Goal: Information Seeking & Learning: Learn about a topic

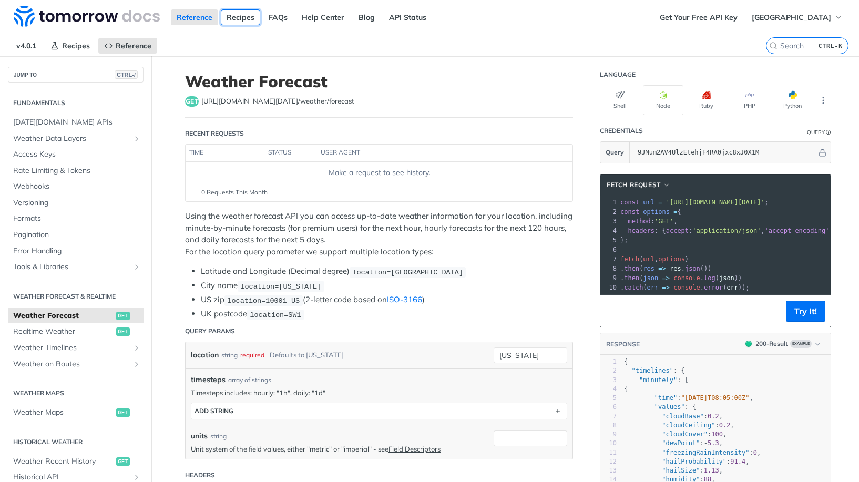
click at [248, 16] on link "Recipes" at bounding box center [240, 17] width 39 height 16
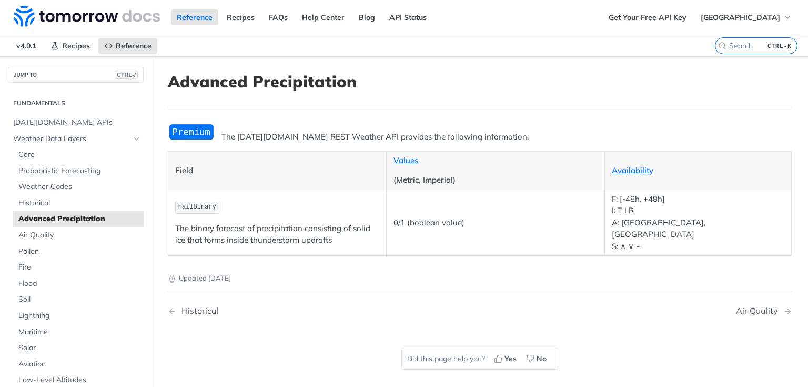
click at [452, 114] on article "Advanced Precipitation The Tomorrow.io REST Weather API provides the following …" at bounding box center [479, 249] width 656 height 387
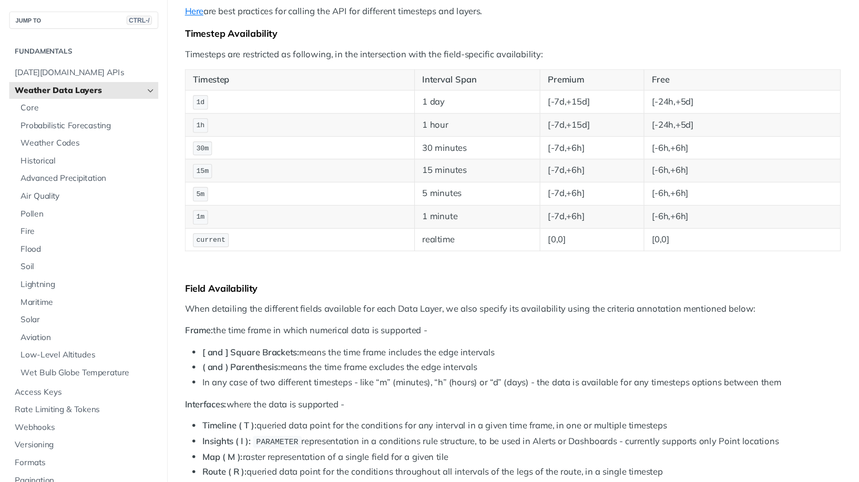
scroll to position [168, 0]
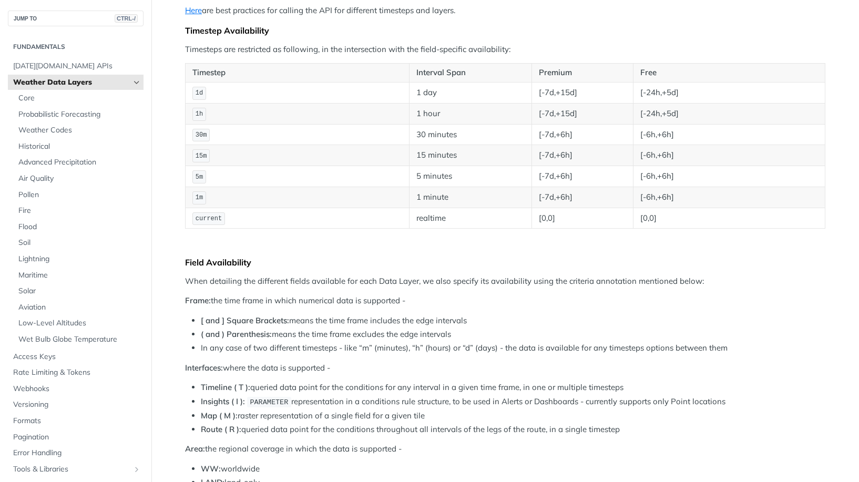
click at [663, 321] on li "[ and ] Square Brackets: means the time frame includes the edge intervals" at bounding box center [513, 321] width 625 height 12
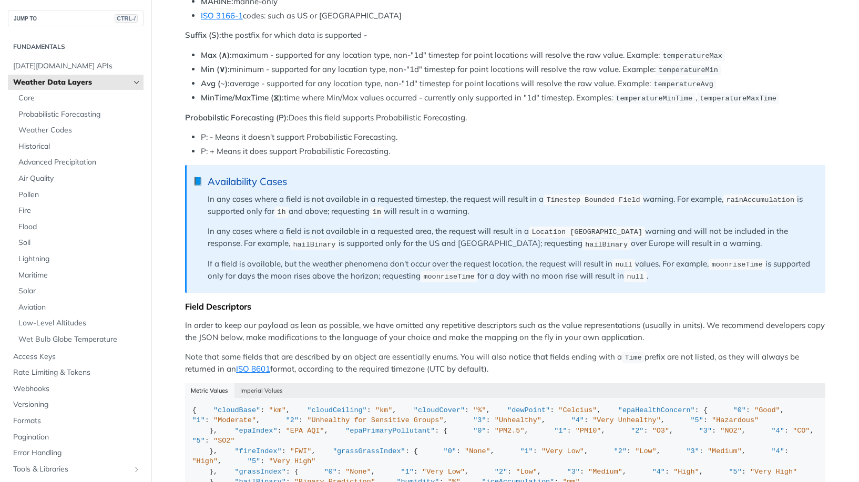
click at [293, 241] on span "hailBinary" at bounding box center [314, 244] width 43 height 8
drag, startPoint x: 283, startPoint y: 241, endPoint x: 269, endPoint y: 239, distance: 13.8
click at [293, 240] on span "hailBinary" at bounding box center [314, 244] width 43 height 8
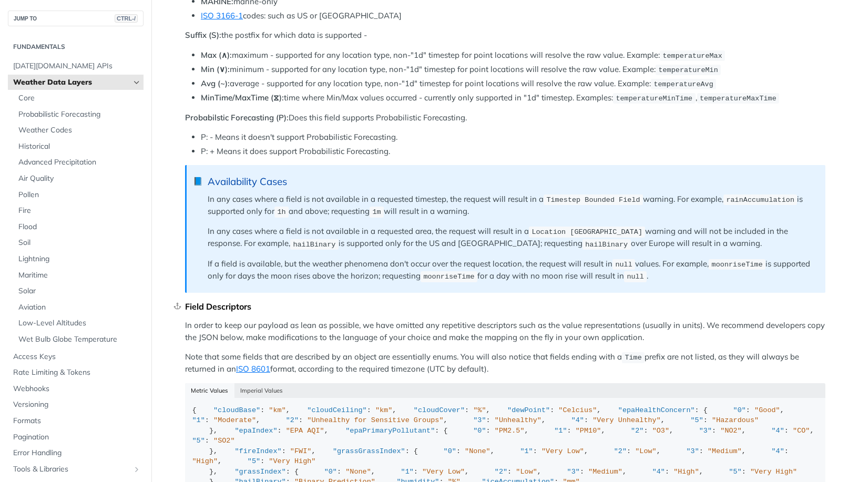
click at [681, 303] on div "Field Descriptors" at bounding box center [505, 306] width 641 height 11
click at [512, 246] on p "In any cases where a field is not available in a requested area, the request wi…" at bounding box center [511, 238] width 607 height 25
click at [585, 241] on span "hailBinary" at bounding box center [606, 244] width 43 height 8
click at [528, 247] on blockquote "📘 Availability Cases In any cases where a field is not available in a requested…" at bounding box center [505, 229] width 641 height 128
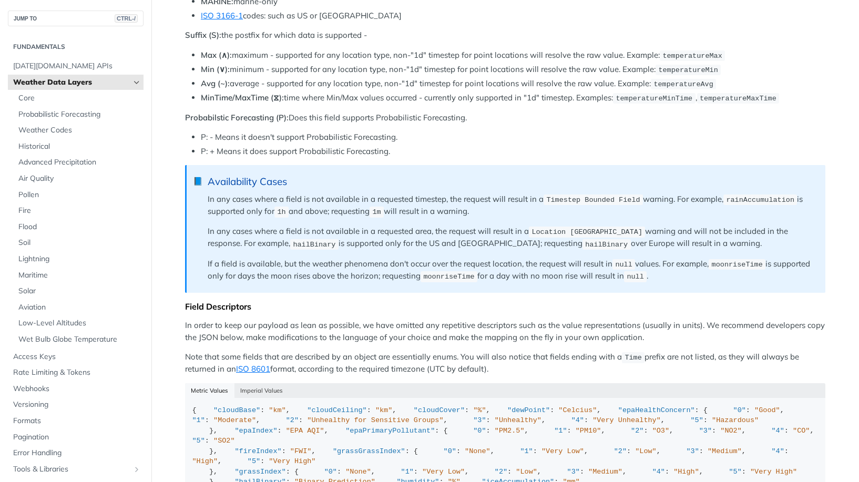
click at [585, 241] on span "hailBinary" at bounding box center [606, 244] width 43 height 8
drag, startPoint x: 519, startPoint y: 241, endPoint x: 499, endPoint y: 241, distance: 20.5
click at [585, 241] on span "hailBinary" at bounding box center [606, 244] width 43 height 8
copy span "hailBinary"
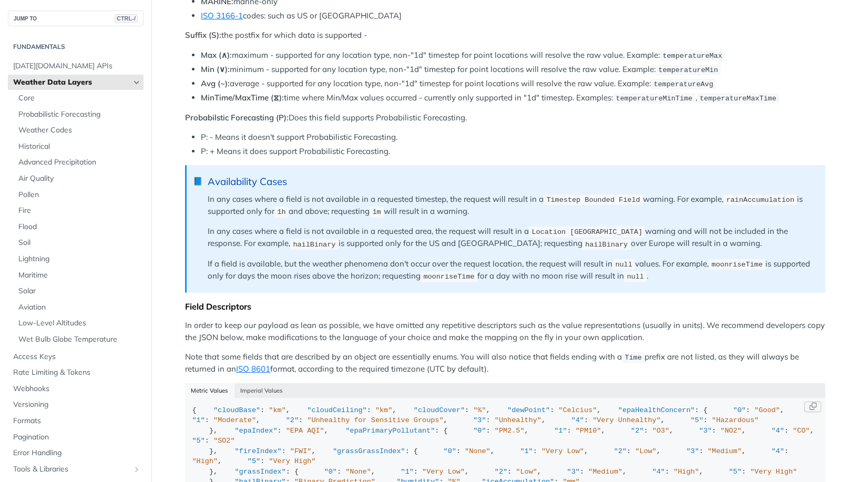
scroll to position [1229, 0]
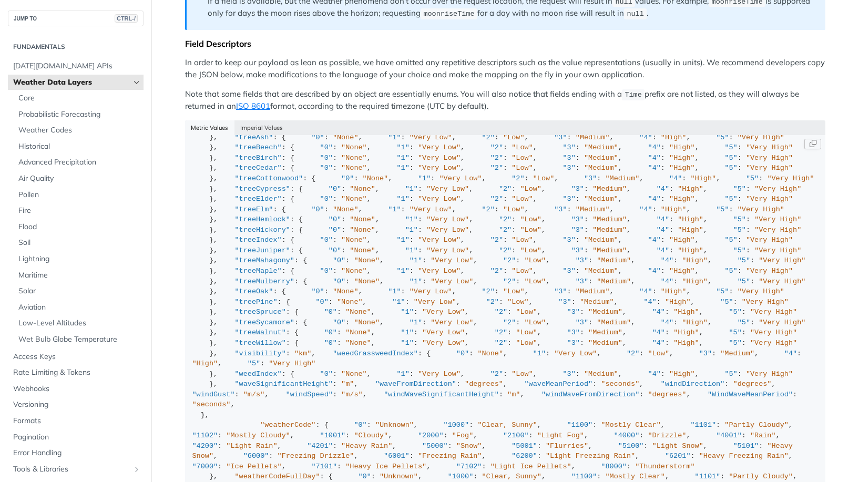
scroll to position [263, 0]
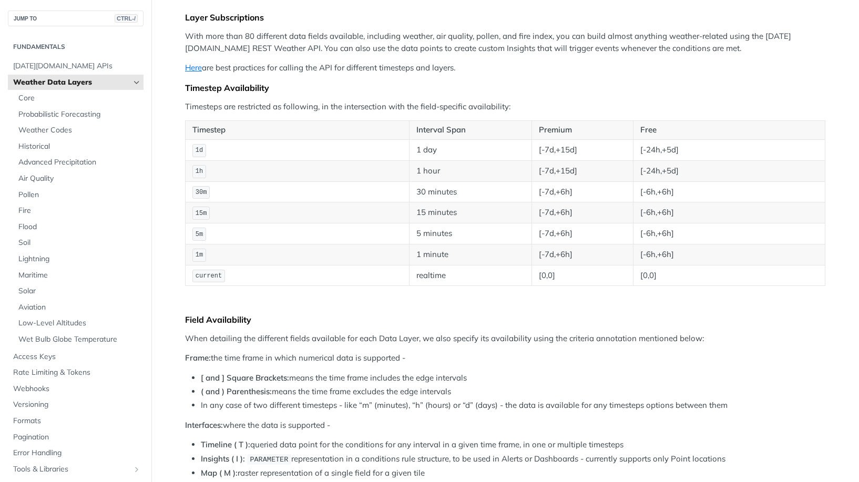
scroll to position [0, 0]
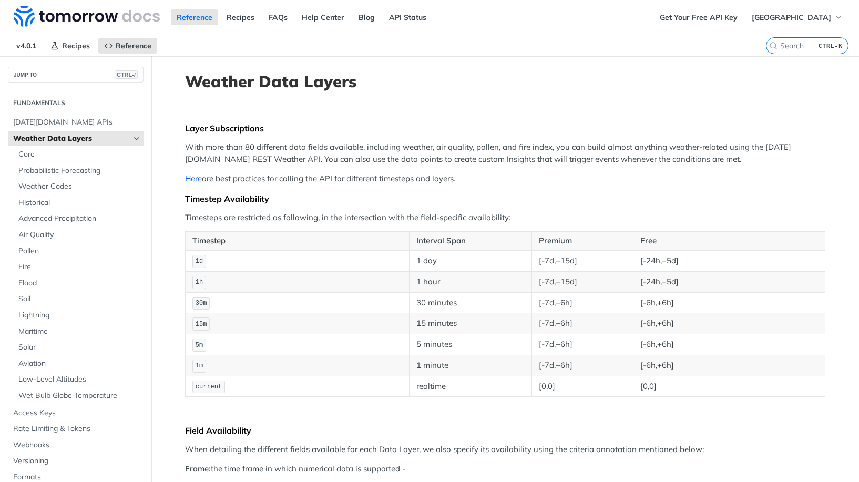
click at [195, 175] on link "Here" at bounding box center [193, 179] width 17 height 10
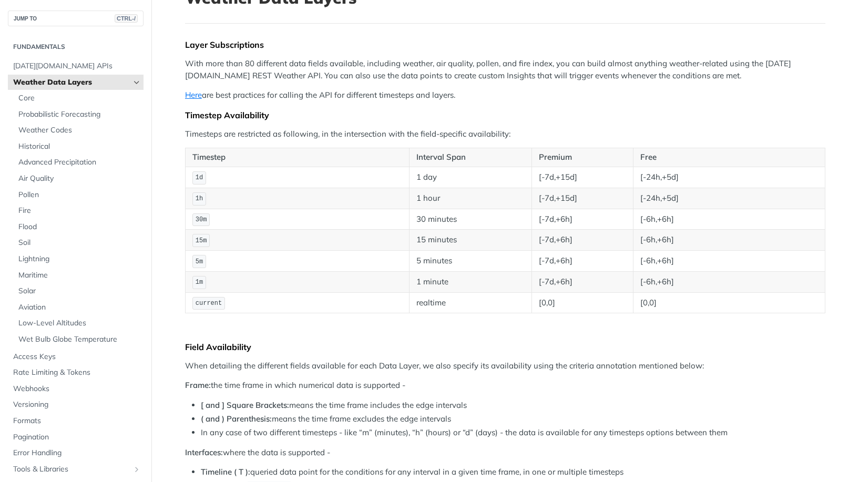
scroll to position [42, 0]
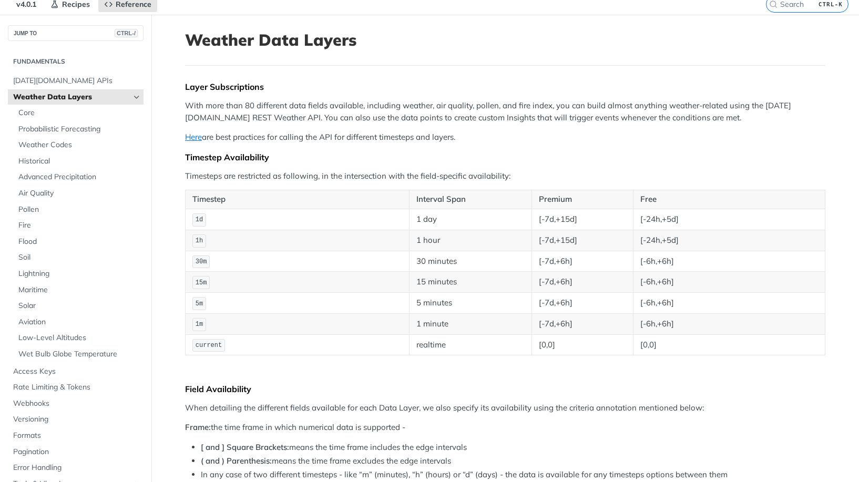
click at [749, 215] on td "[-24h,+5d]" at bounding box center [729, 219] width 192 height 21
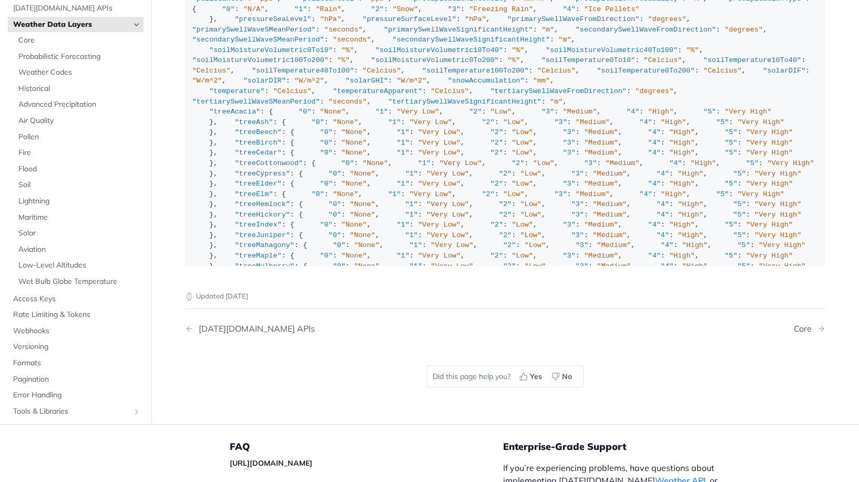
scroll to position [663, 0]
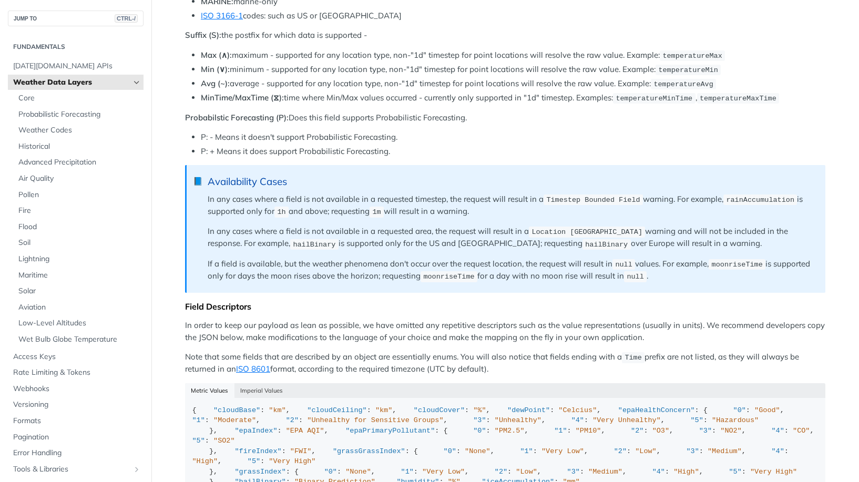
click at [749, 214] on p "In any cases where a field is not available in a requested timestep, the reques…" at bounding box center [511, 206] width 607 height 25
drag, startPoint x: 316, startPoint y: 1, endPoint x: 550, endPoint y: 182, distance: 296.4
click at [550, 182] on div "Availability Cases" at bounding box center [511, 182] width 607 height 12
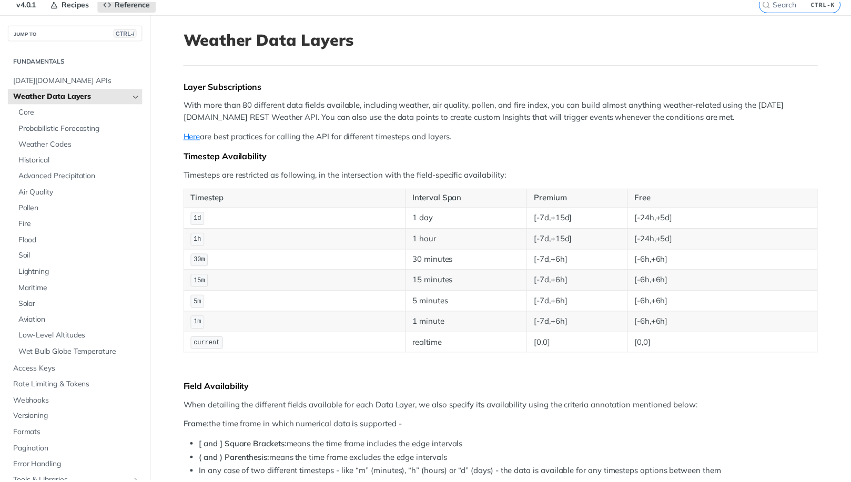
scroll to position [0, 0]
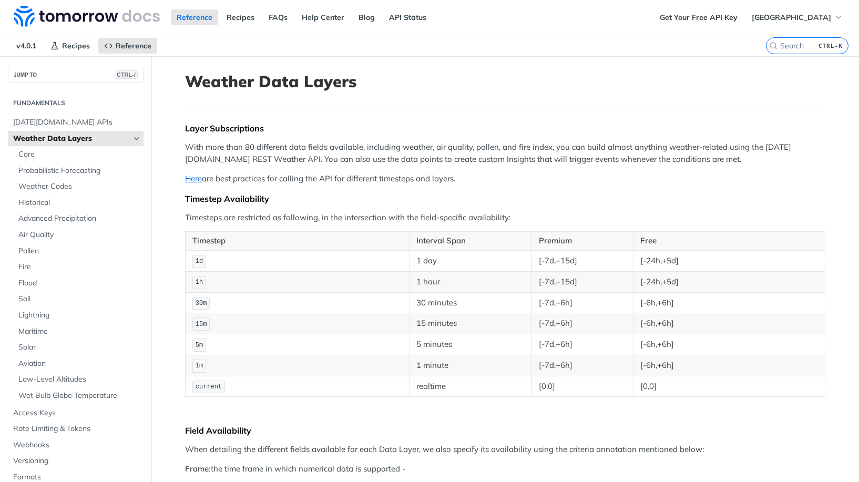
drag, startPoint x: 392, startPoint y: 22, endPoint x: 613, endPoint y: 60, distance: 224.2
click at [687, 96] on header "Weather Data Layers" at bounding box center [505, 89] width 641 height 35
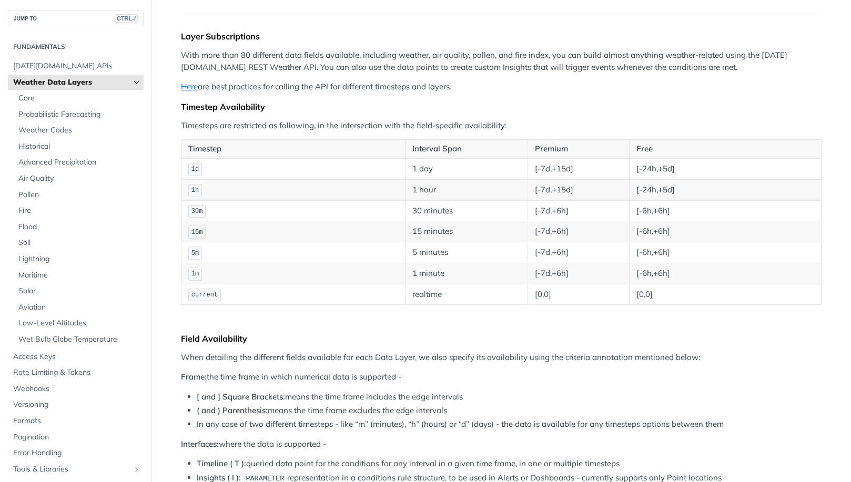
scroll to position [105, 0]
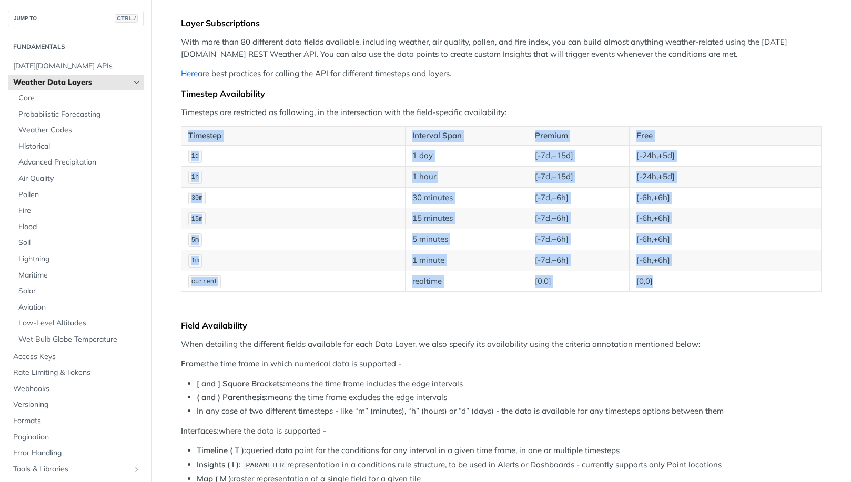
drag, startPoint x: 739, startPoint y: 231, endPoint x: 737, endPoint y: 341, distance: 109.9
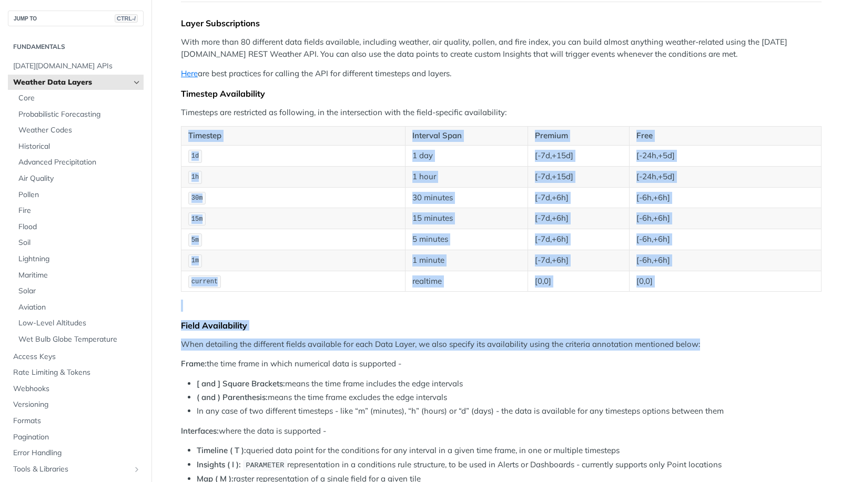
click at [734, 339] on p "When detailing the different fields available for each Data Layer, we also spec…" at bounding box center [501, 345] width 641 height 12
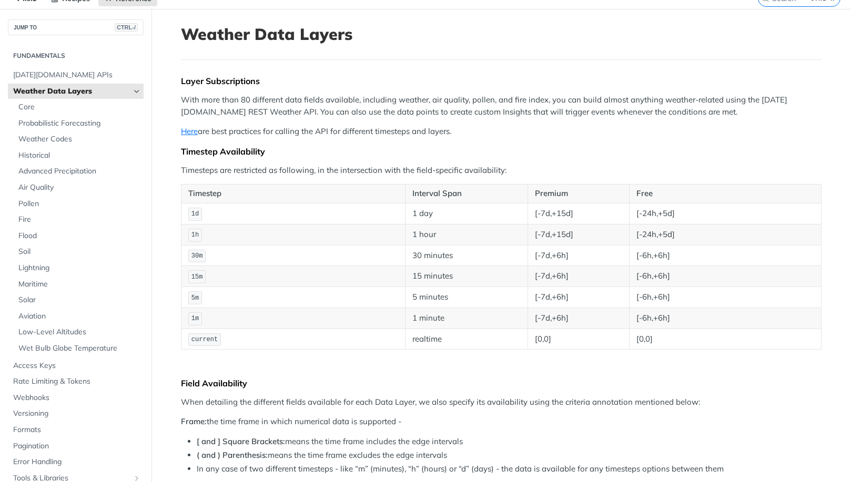
scroll to position [0, 0]
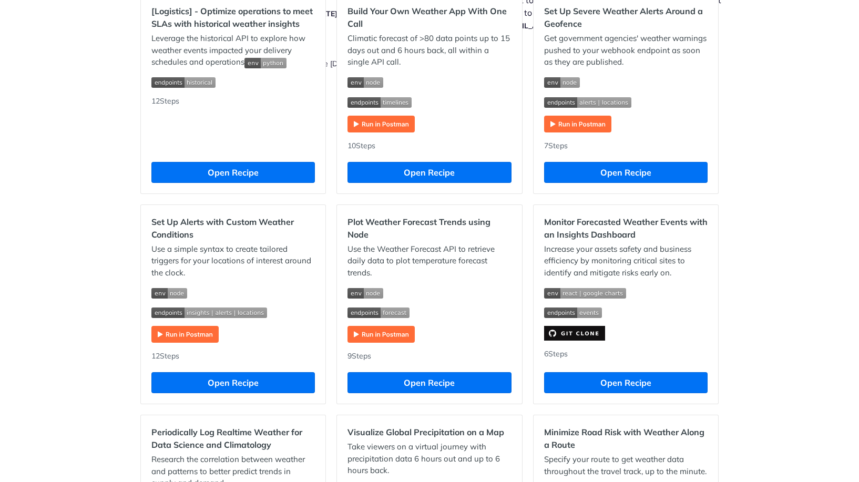
scroll to position [368, 0]
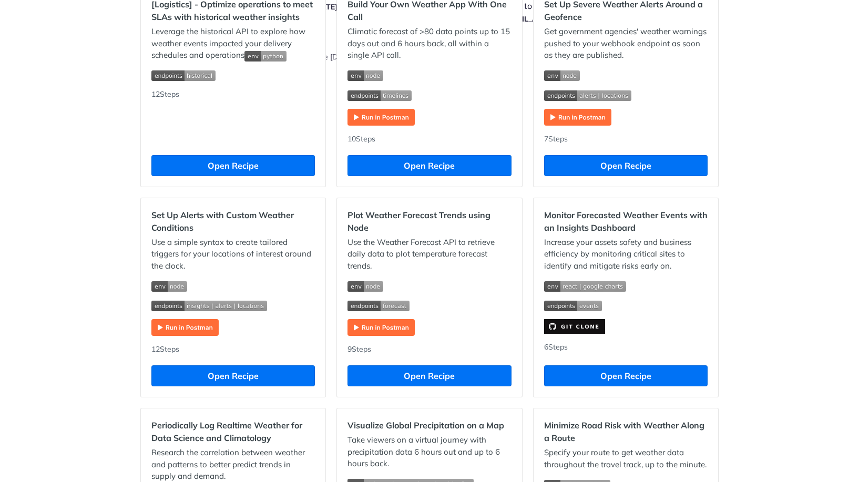
click at [326, 57] on div "Legal | Copyright © 2022 The [DATE] Companies Inc. All rights reserved" at bounding box center [366, 57] width 273 height 11
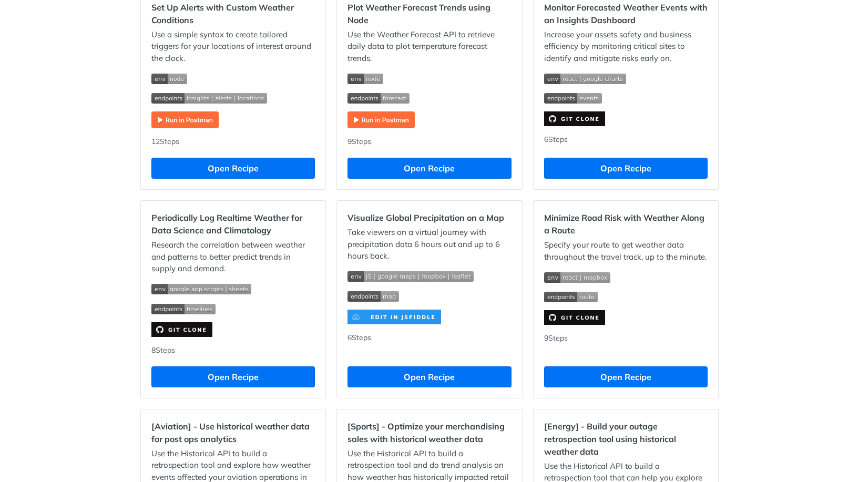
scroll to position [631, 0]
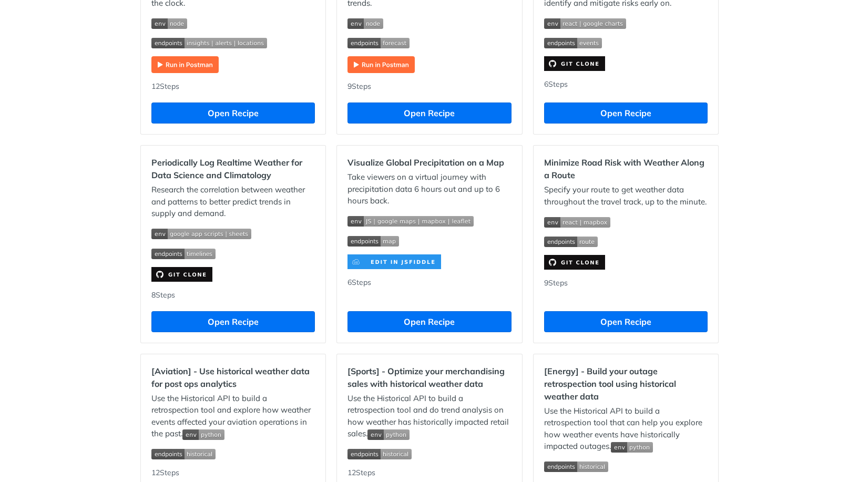
click at [337, 100] on div "Plot Weather Forecast Trends using Node Use the Weather Forecast API to retriev…" at bounding box center [429, 34] width 185 height 199
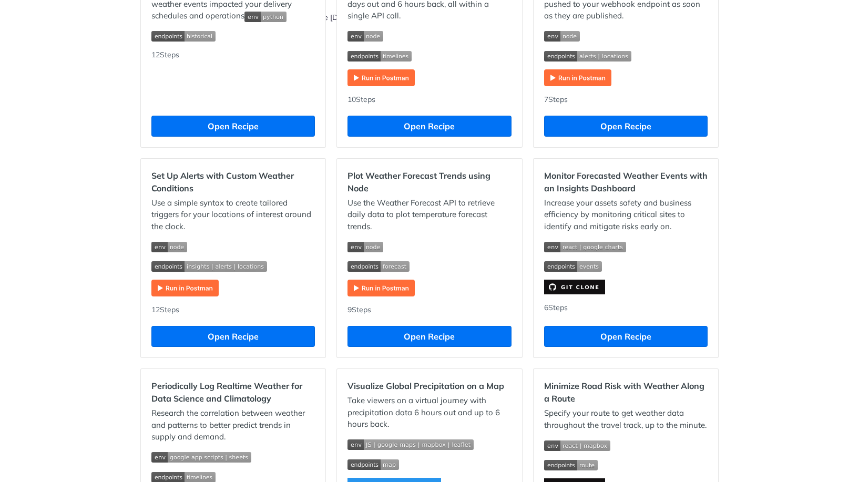
scroll to position [0, 0]
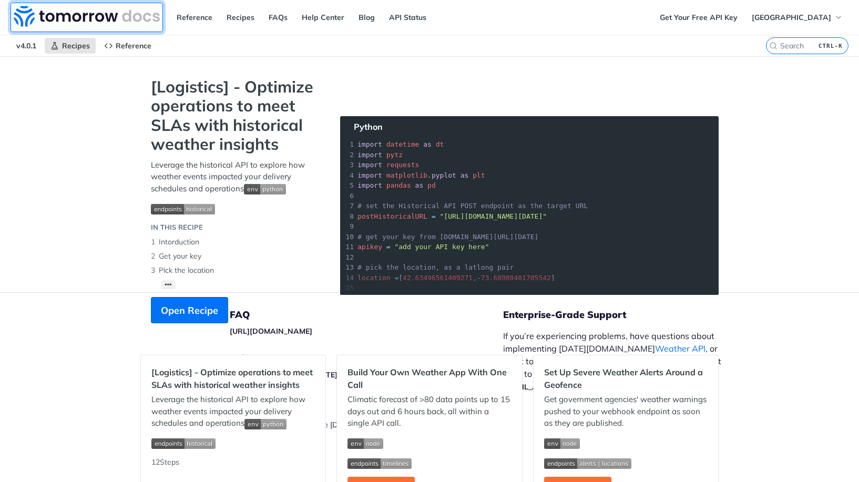
click at [106, 22] on img at bounding box center [87, 16] width 146 height 21
click at [194, 19] on link "Reference" at bounding box center [194, 17] width 47 height 16
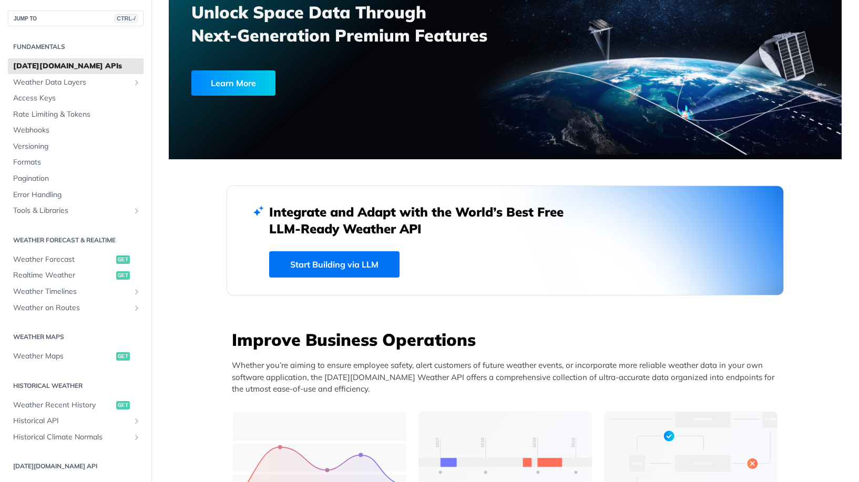
scroll to position [53, 0]
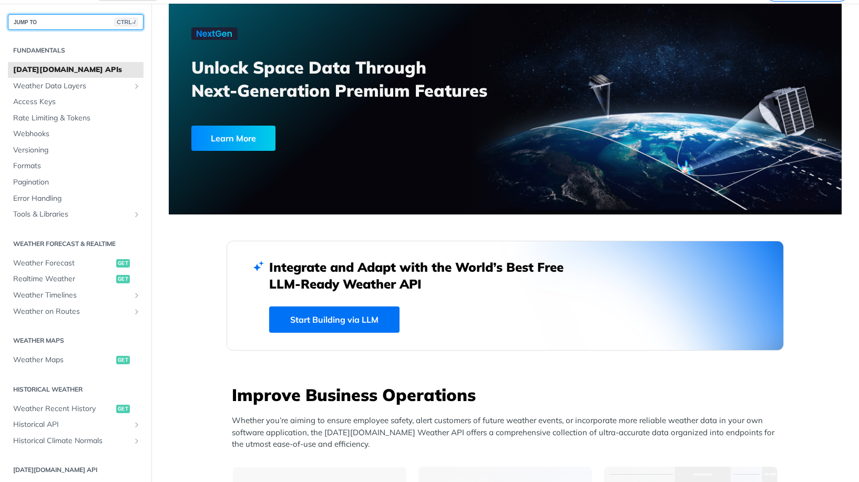
click at [79, 26] on button "JUMP TO CTRL-/" at bounding box center [76, 22] width 136 height 16
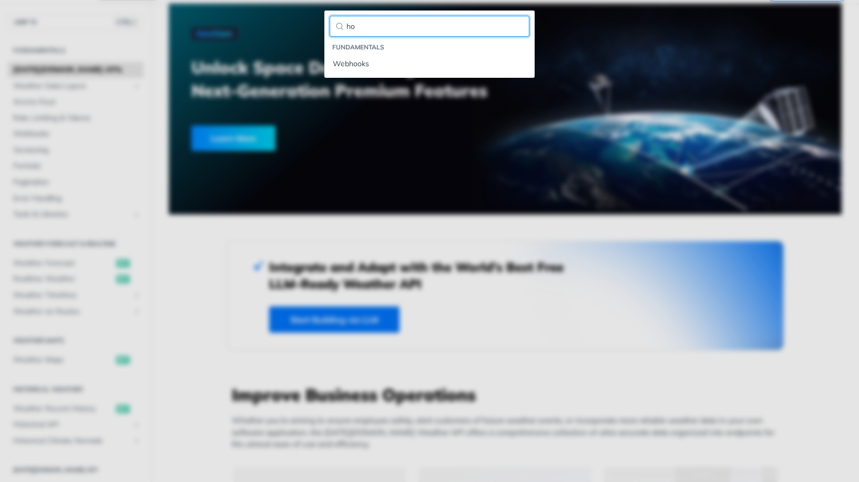
type input "h"
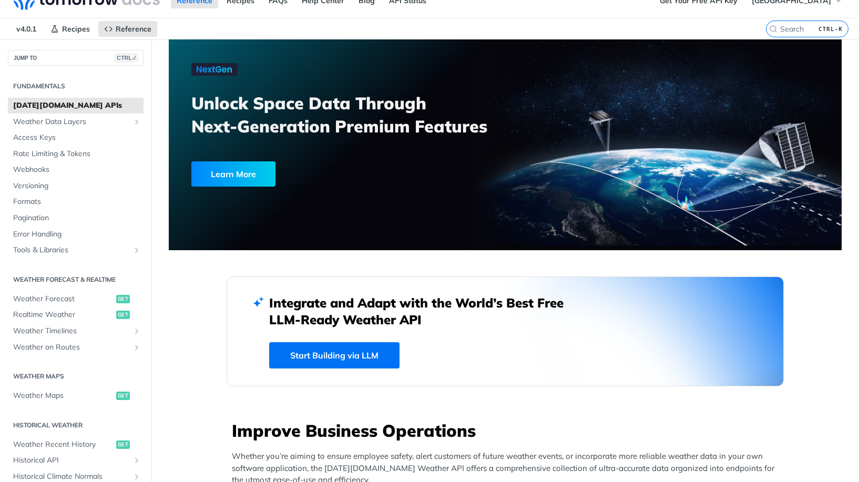
scroll to position [0, 0]
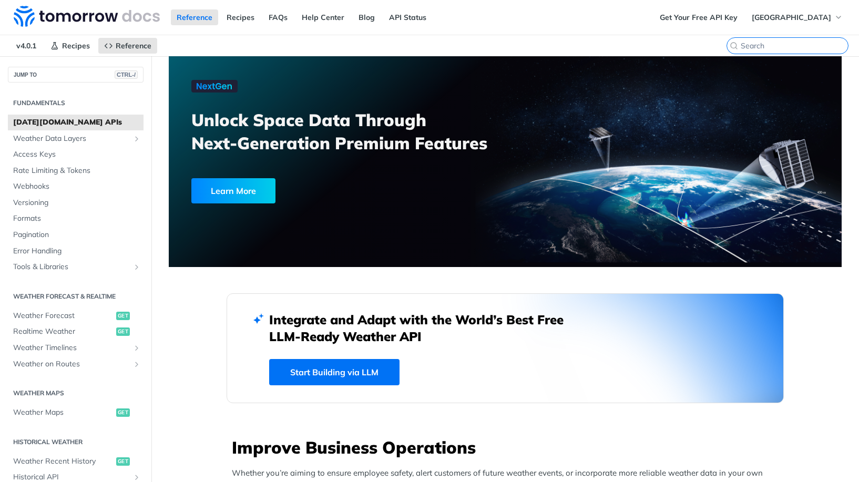
click at [796, 43] on input "search" at bounding box center [794, 45] width 107 height 9
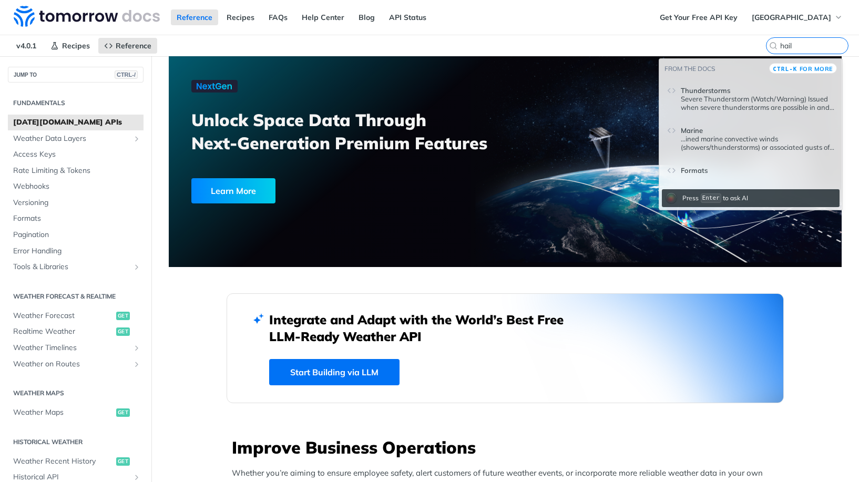
click at [731, 199] on div "Press Enter to ask AI" at bounding box center [715, 198] width 71 height 16
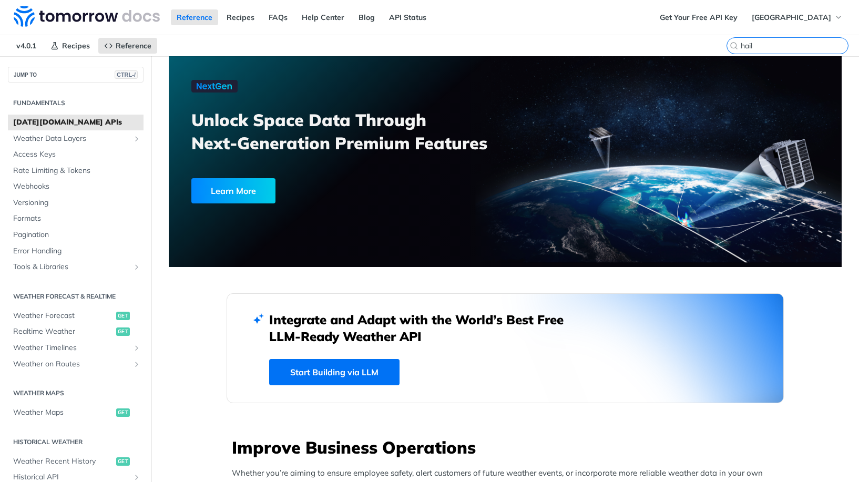
click at [792, 42] on input "hail" at bounding box center [794, 45] width 107 height 9
click at [770, 46] on input "hail" at bounding box center [794, 45] width 107 height 9
type input "h"
type input "hail"
click at [722, 18] on link "Get Your Free API Key" at bounding box center [698, 17] width 89 height 16
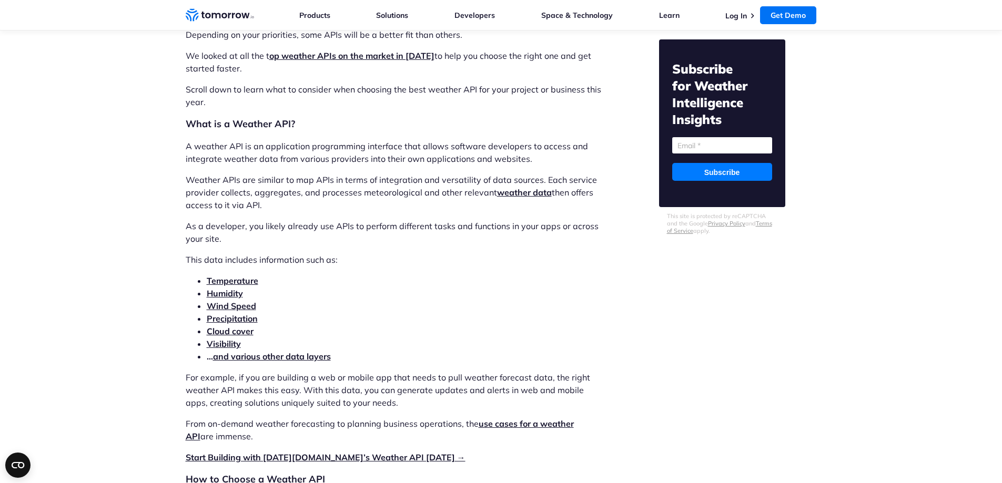
scroll to position [1052, 0]
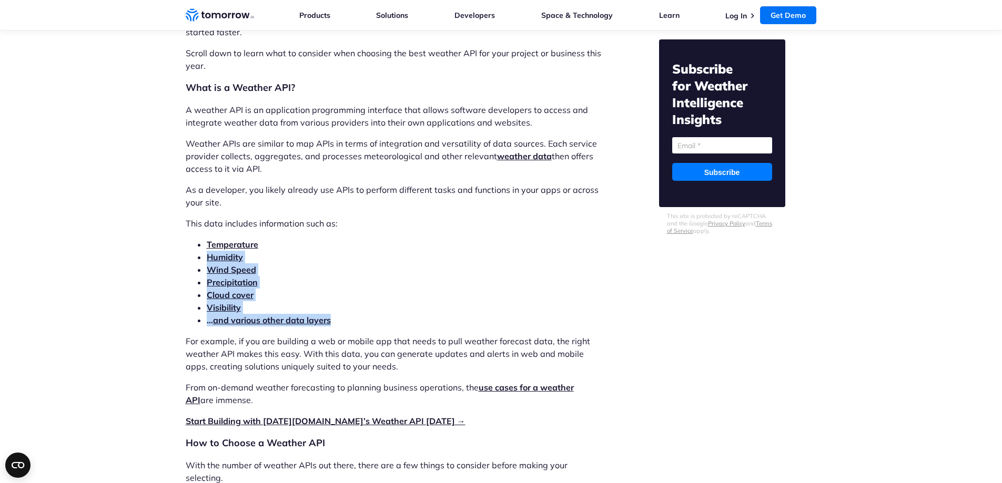
drag, startPoint x: 612, startPoint y: 246, endPoint x: 577, endPoint y: 317, distance: 78.8
click at [577, 317] on li "… and various other data layers" at bounding box center [405, 320] width 397 height 13
click at [575, 310] on li "Visibility" at bounding box center [405, 307] width 397 height 13
click at [223, 309] on strong "Visibility" at bounding box center [224, 307] width 34 height 11
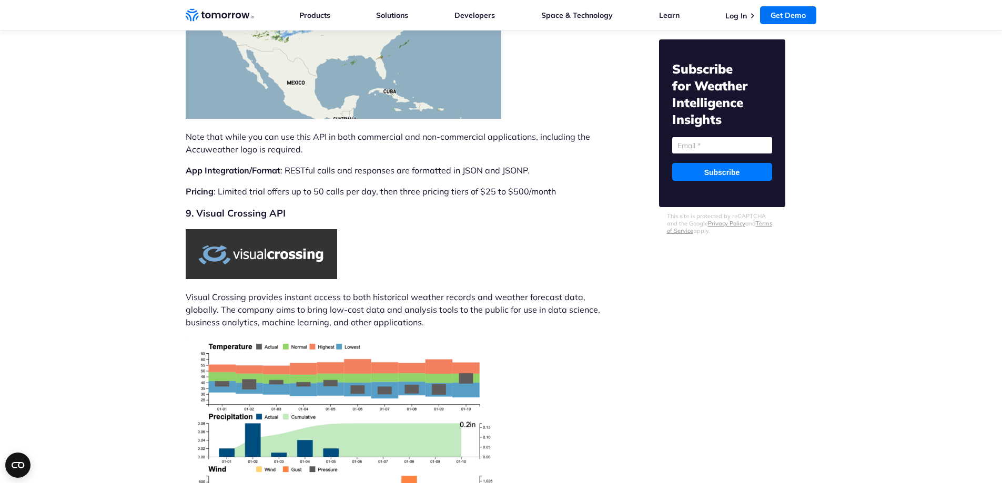
scroll to position [6679, 0]
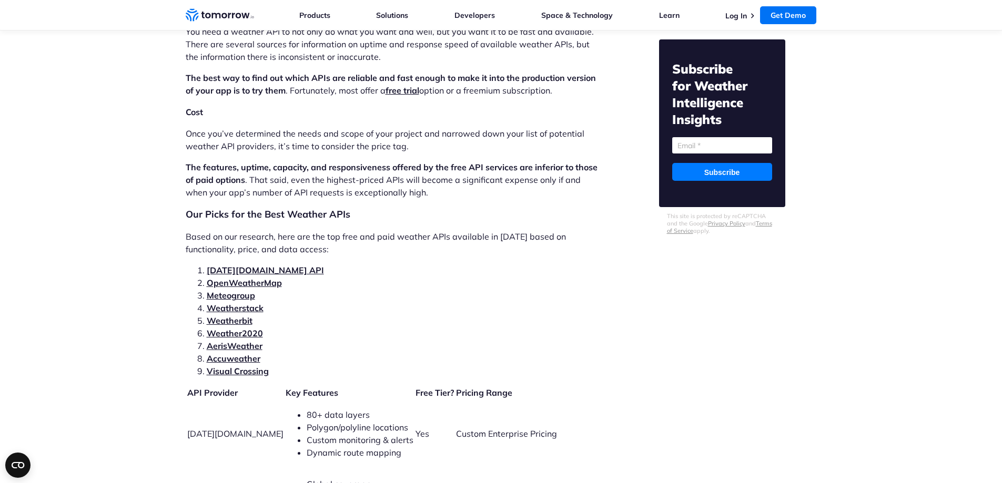
scroll to position [1735, 0]
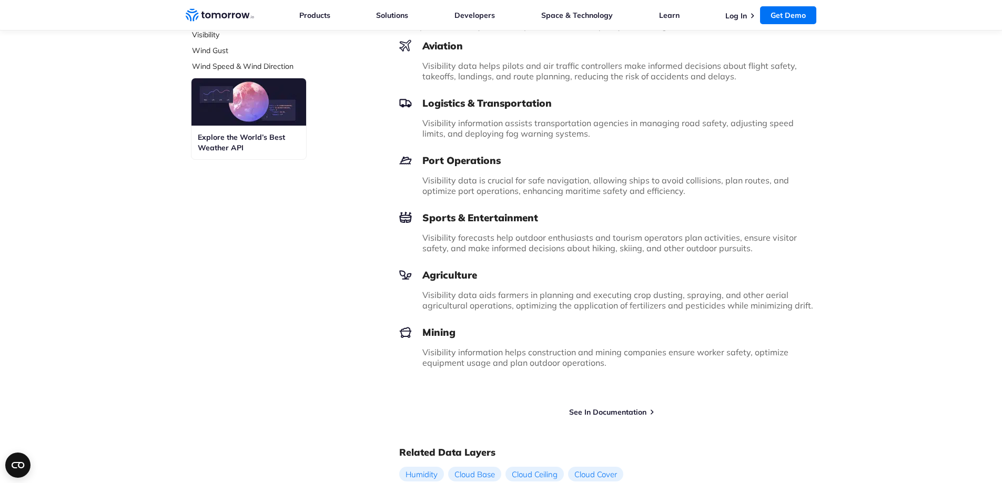
scroll to position [522, 0]
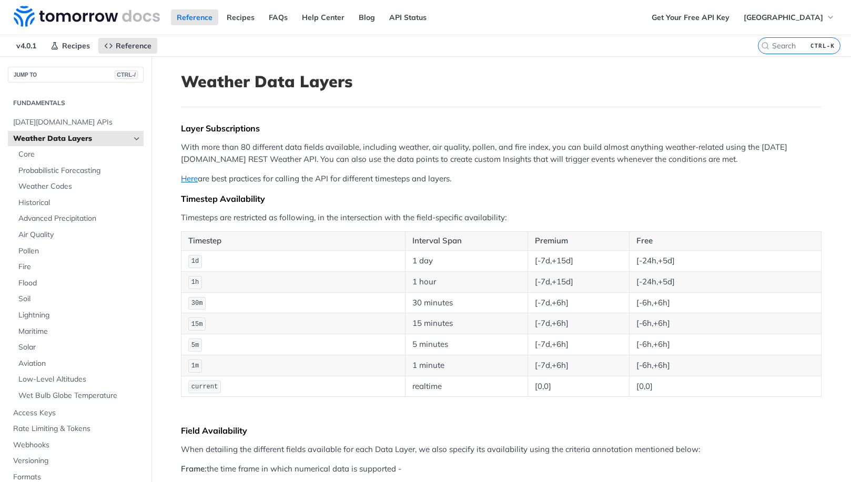
click at [611, 75] on h1 "Weather Data Layers" at bounding box center [501, 81] width 641 height 19
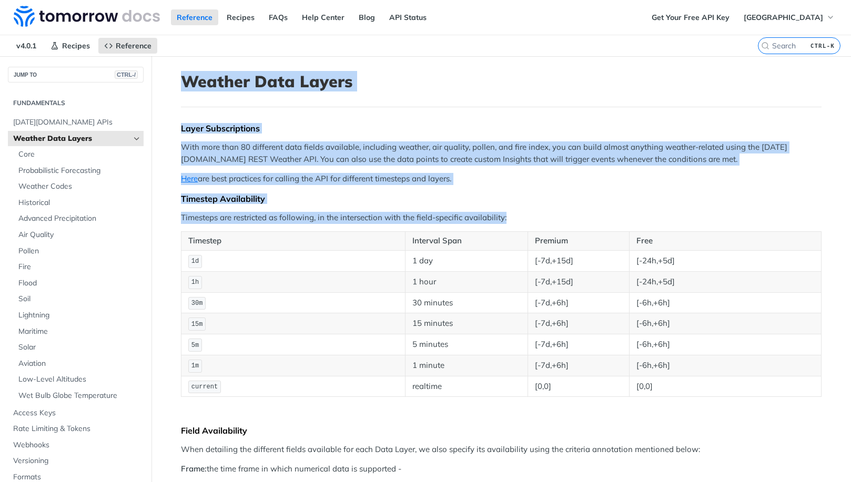
drag, startPoint x: 0, startPoint y: 0, endPoint x: 612, endPoint y: 209, distance: 646.9
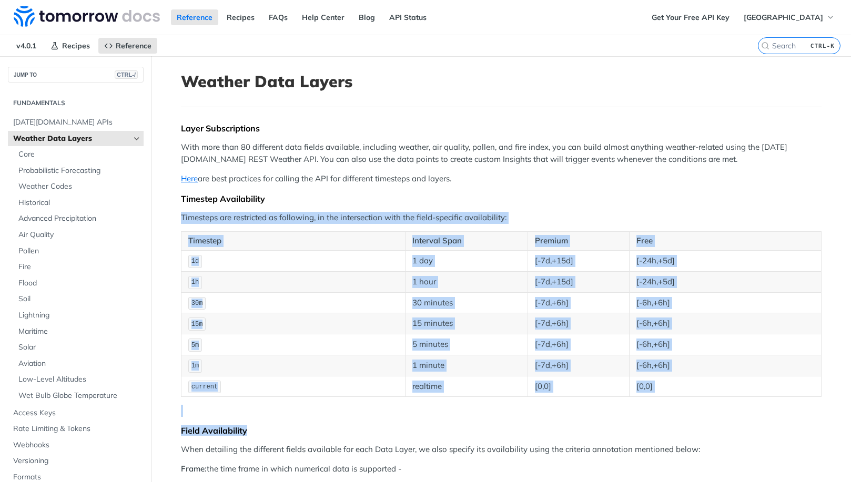
drag, startPoint x: 612, startPoint y: 209, endPoint x: 715, endPoint y: 421, distance: 235.7
